Goal: Task Accomplishment & Management: Use online tool/utility

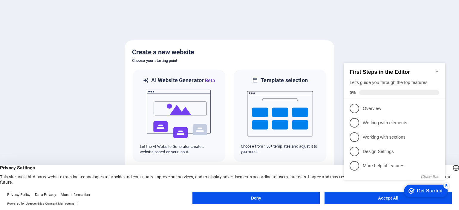
click at [370, 195] on div "checkmark Get Started 5 First Steps in the Editor Let's guide you through the t…" at bounding box center [396, 127] width 109 height 146
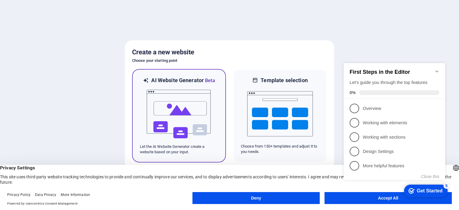
click at [197, 92] on img at bounding box center [179, 114] width 66 height 60
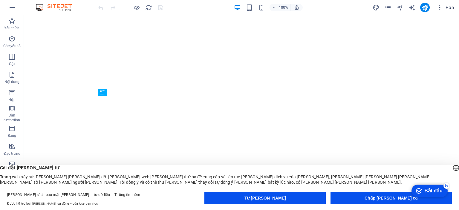
click at [440, 9] on icon "button" at bounding box center [440, 7] width 6 height 6
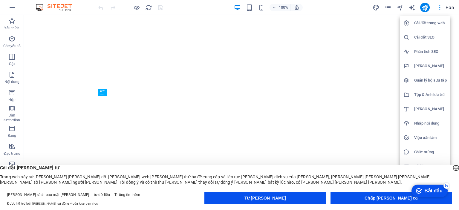
click at [365, 198] on button "Chấp [PERSON_NAME] cả" at bounding box center [391, 198] width 121 height 12
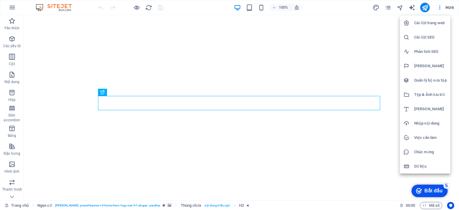
click at [421, 166] on font "Dữ liệu" at bounding box center [421, 166] width 12 height 4
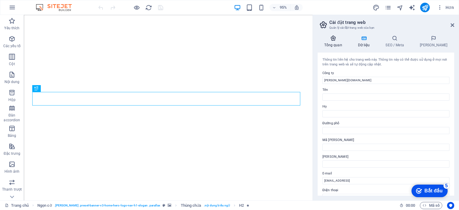
click at [341, 37] on icon at bounding box center [333, 38] width 31 height 6
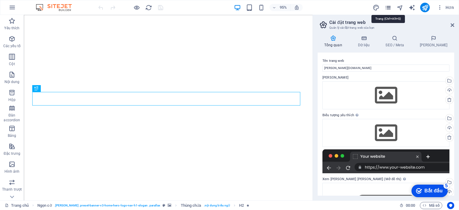
click at [389, 6] on icon "các trang" at bounding box center [388, 7] width 7 height 7
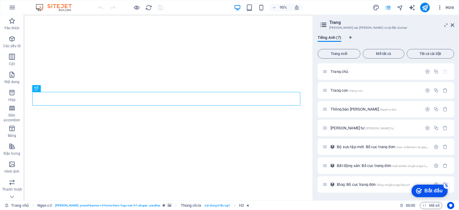
click at [444, 7] on span "Hơn" at bounding box center [445, 7] width 17 height 6
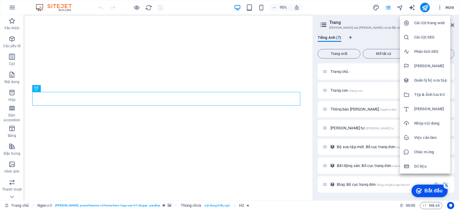
click at [425, 92] on font "Tệp & Ảnh lưu trữ" at bounding box center [430, 94] width 31 height 4
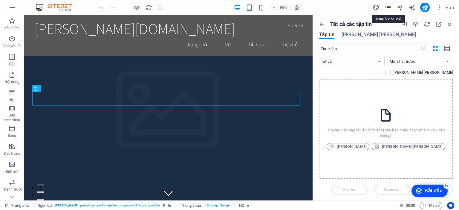
click at [387, 6] on icon "các trang" at bounding box center [388, 7] width 7 height 7
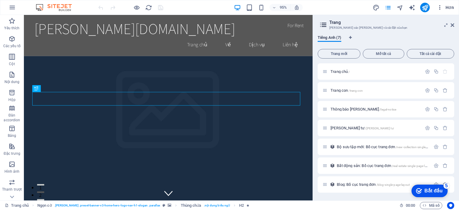
click at [441, 6] on icon "button" at bounding box center [440, 7] width 6 height 6
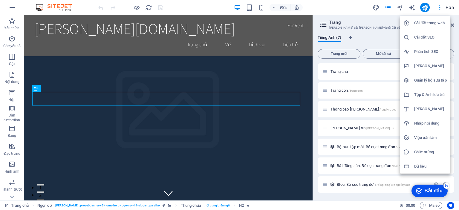
drag, startPoint x: 422, startPoint y: 165, endPoint x: 425, endPoint y: 163, distance: 3.5
click at [423, 165] on font "Dữ liệu" at bounding box center [421, 166] width 12 height 4
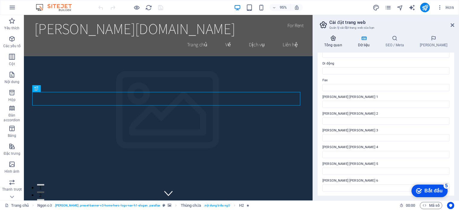
click at [337, 42] on h4 "Tổng quan" at bounding box center [335, 41] width 34 height 13
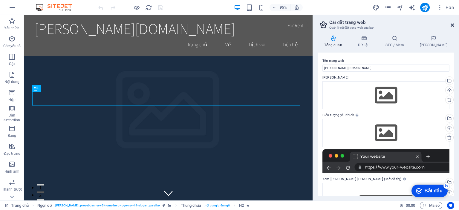
click at [451, 25] on icon at bounding box center [453, 25] width 4 height 5
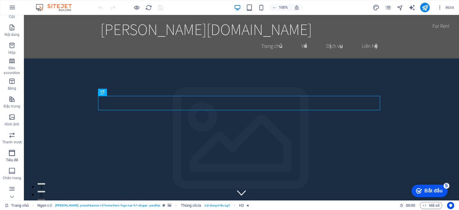
scroll to position [83, 0]
click at [387, 6] on icon "các trang" at bounding box center [388, 7] width 7 height 7
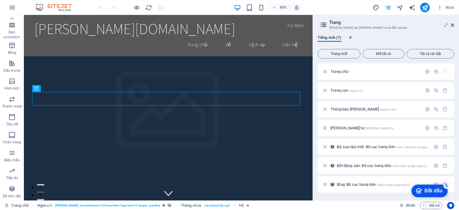
click at [323, 24] on icon at bounding box center [323, 25] width 9 height 8
click at [454, 23] on icon at bounding box center [453, 25] width 4 height 5
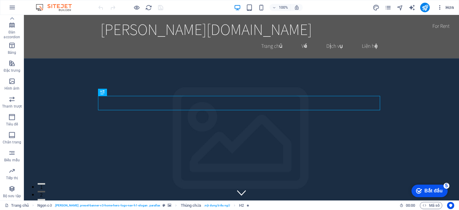
click at [440, 6] on icon "button" at bounding box center [440, 7] width 6 height 6
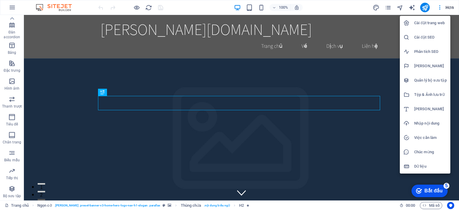
click at [436, 21] on font "Cài đặt trang web" at bounding box center [430, 23] width 31 height 4
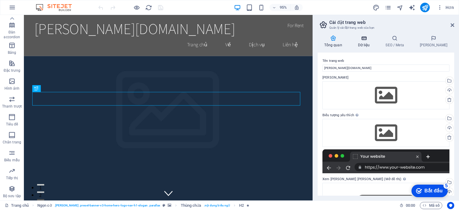
click at [368, 40] on icon at bounding box center [363, 38] width 25 height 6
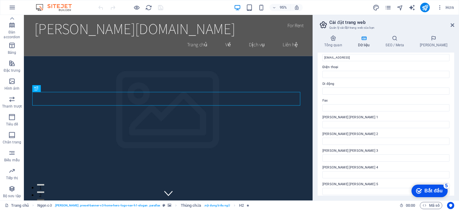
scroll to position [144, 0]
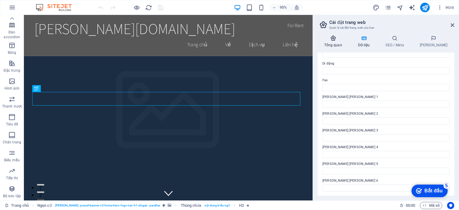
click at [337, 39] on icon at bounding box center [333, 38] width 31 height 6
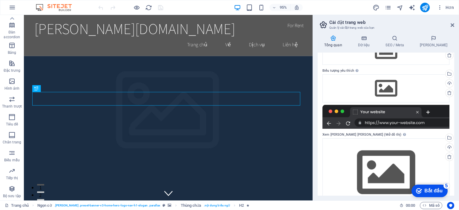
scroll to position [60, 0]
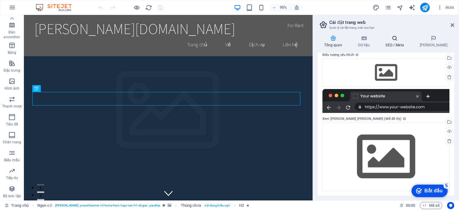
click at [402, 37] on icon at bounding box center [395, 38] width 32 height 6
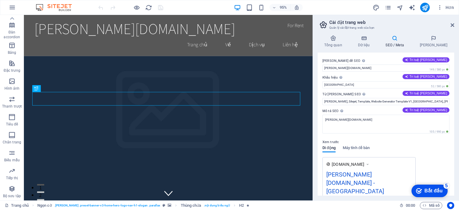
scroll to position [76, 0]
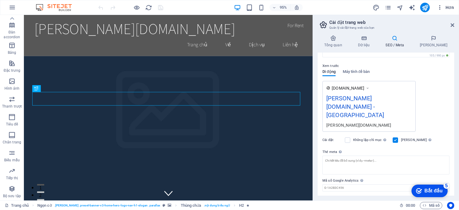
click at [439, 8] on icon "button" at bounding box center [440, 7] width 6 height 6
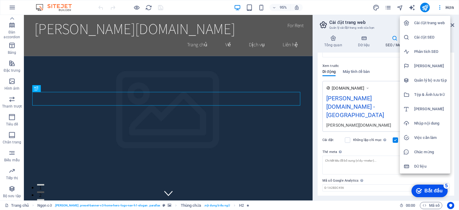
click at [416, 94] on font "Tệp & Ảnh lưu trữ" at bounding box center [430, 94] width 31 height 4
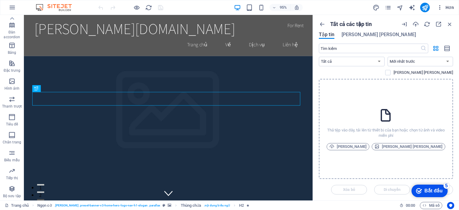
click at [440, 7] on icon "button" at bounding box center [440, 7] width 6 height 6
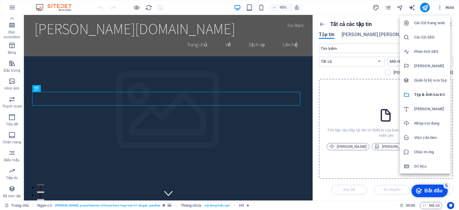
click at [346, 9] on div at bounding box center [229, 105] width 459 height 210
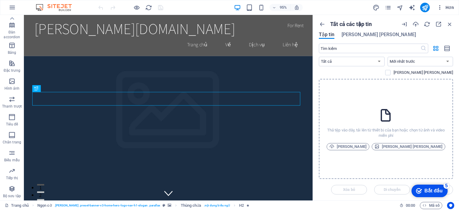
click at [442, 8] on icon "button" at bounding box center [440, 7] width 6 height 6
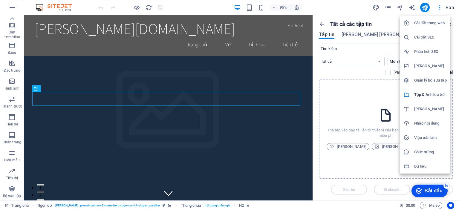
click at [342, 75] on div at bounding box center [229, 105] width 459 height 210
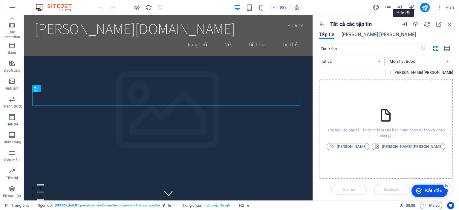
click at [406, 23] on icon "button" at bounding box center [404, 24] width 7 height 7
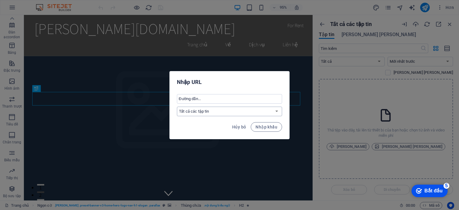
click at [239, 111] on select "Tất cả các tập tin" at bounding box center [229, 112] width 105 height 10
click at [223, 100] on input "text" at bounding box center [229, 99] width 105 height 10
paste input "[URL][DOMAIN_NAME][PERSON_NAME]"
type input "[URL][DOMAIN_NAME][PERSON_NAME]"
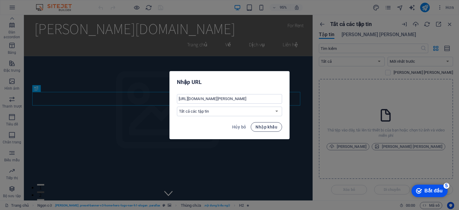
click at [273, 129] on font "Nhập khẩu" at bounding box center [267, 127] width 22 height 5
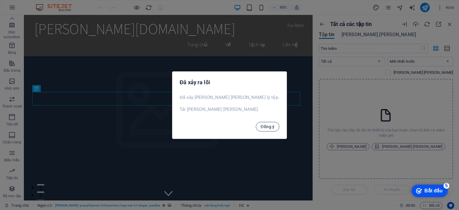
click at [261, 127] on font "Đồng ý" at bounding box center [268, 126] width 14 height 5
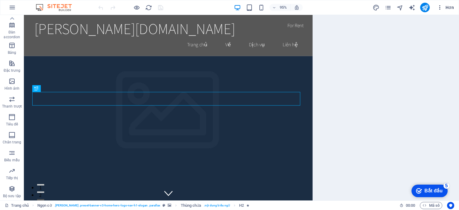
click at [441, 5] on icon "button" at bounding box center [440, 7] width 6 height 6
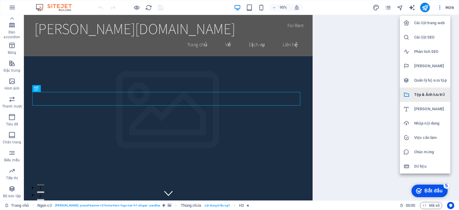
click at [421, 96] on font "Tệp & Ảnh lưu trữ" at bounding box center [430, 94] width 31 height 4
